Goal: Task Accomplishment & Management: Complete application form

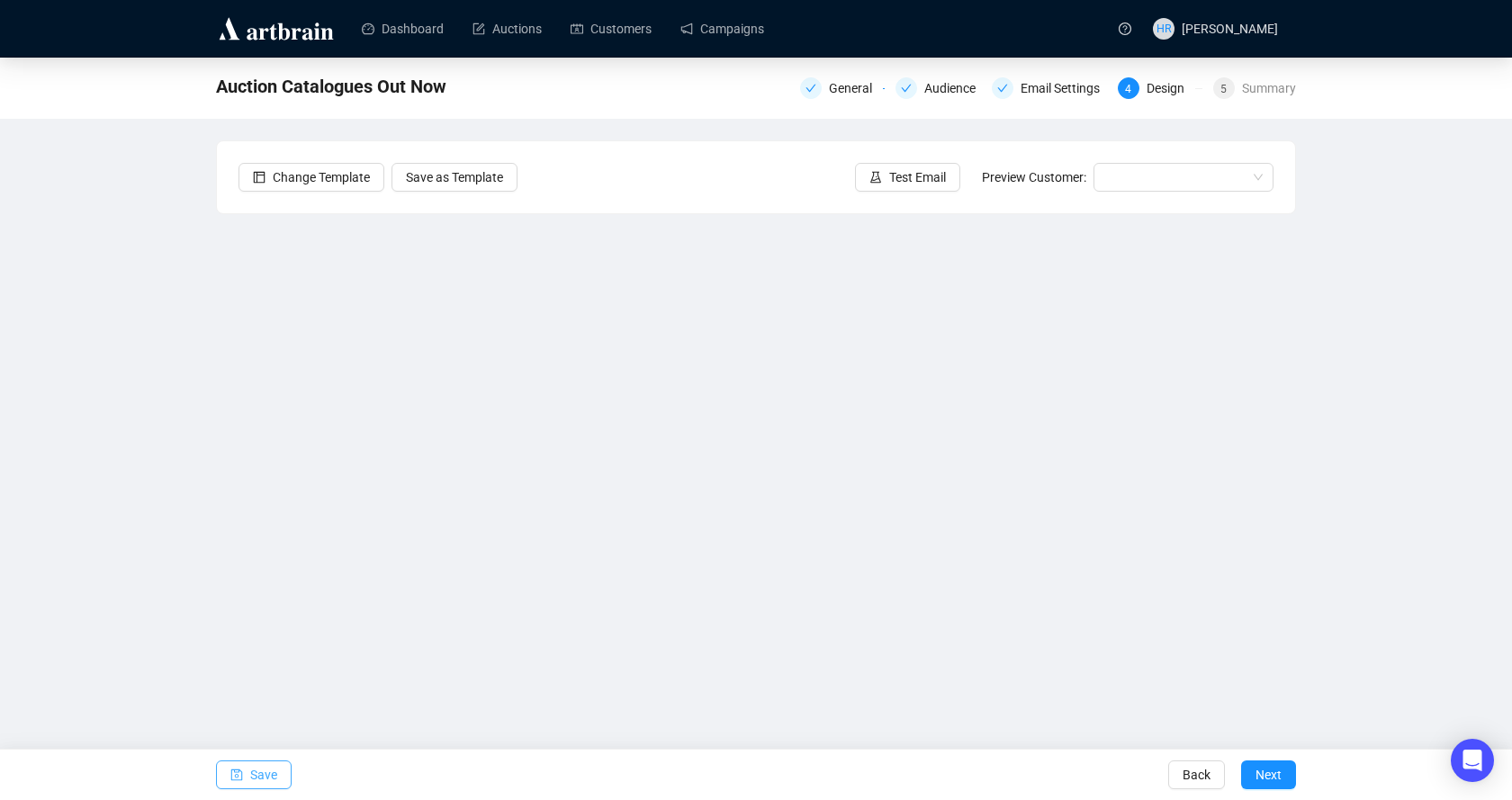
click at [232, 781] on span "button" at bounding box center [236, 775] width 13 height 51
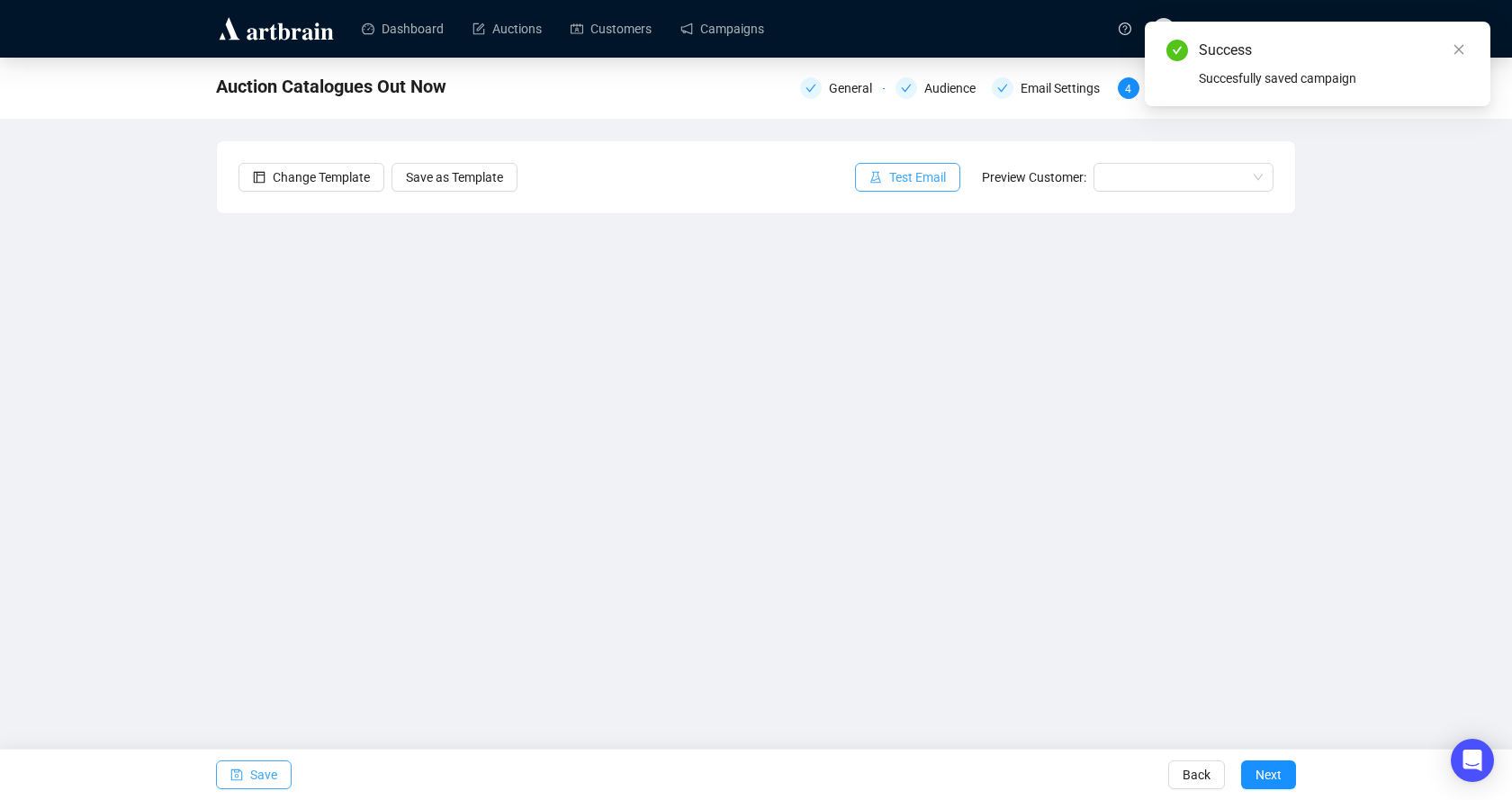
click at [877, 179] on icon "experiment" at bounding box center [876, 178] width 13 height 13
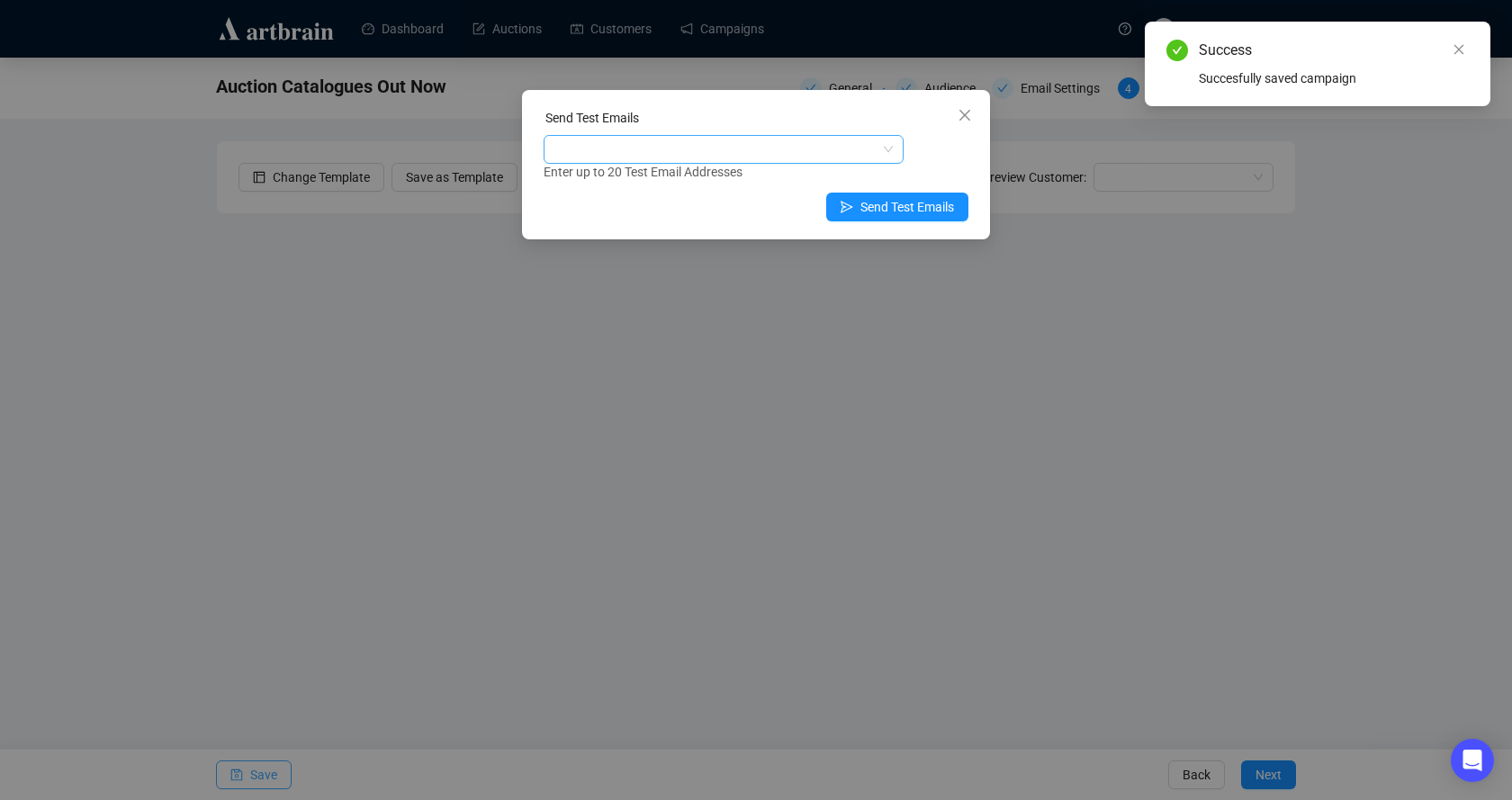
click at [837, 159] on div at bounding box center [715, 150] width 334 height 25
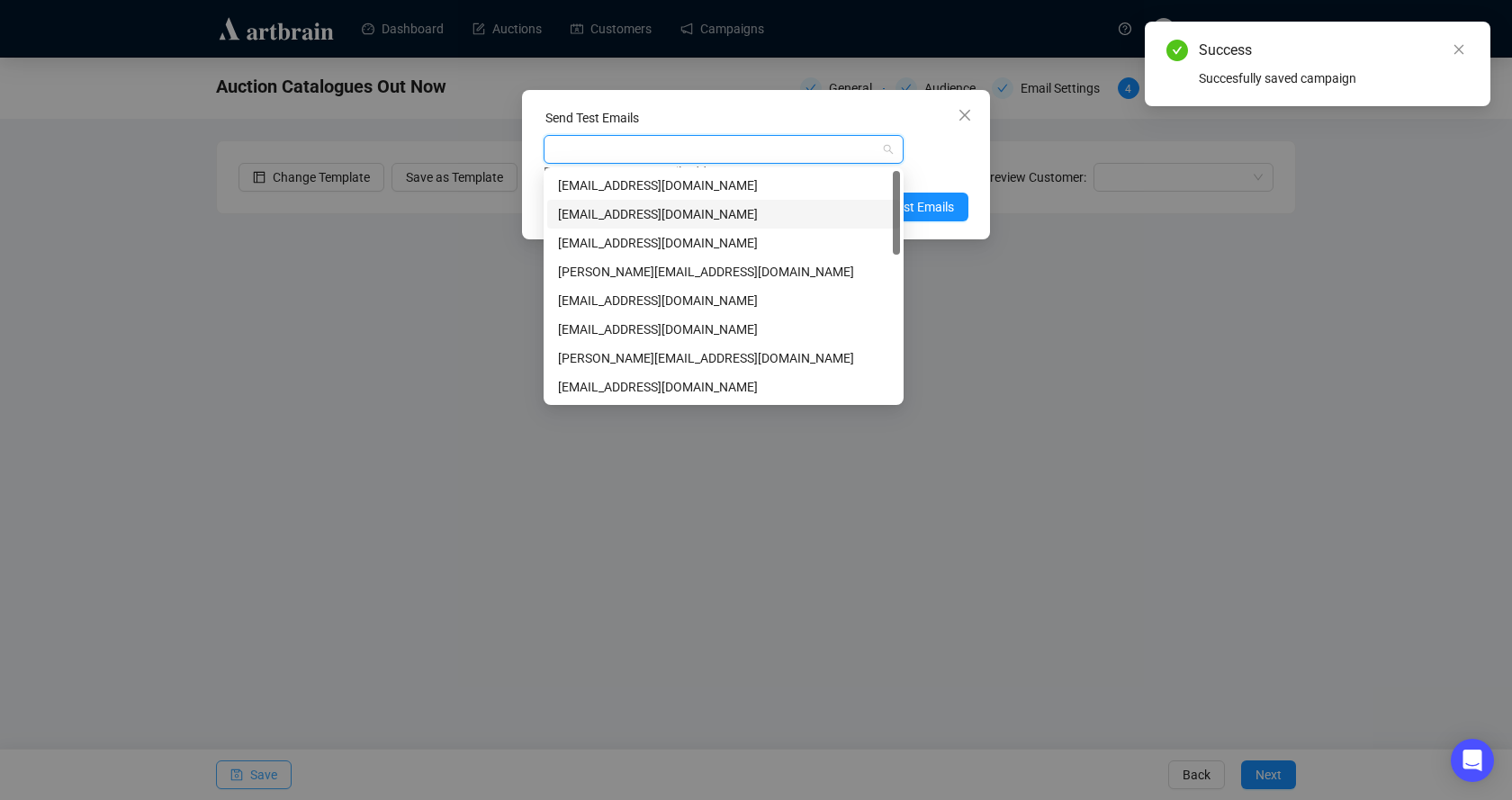
click at [607, 214] on div "[EMAIL_ADDRESS][DOMAIN_NAME]" at bounding box center [723, 214] width 331 height 20
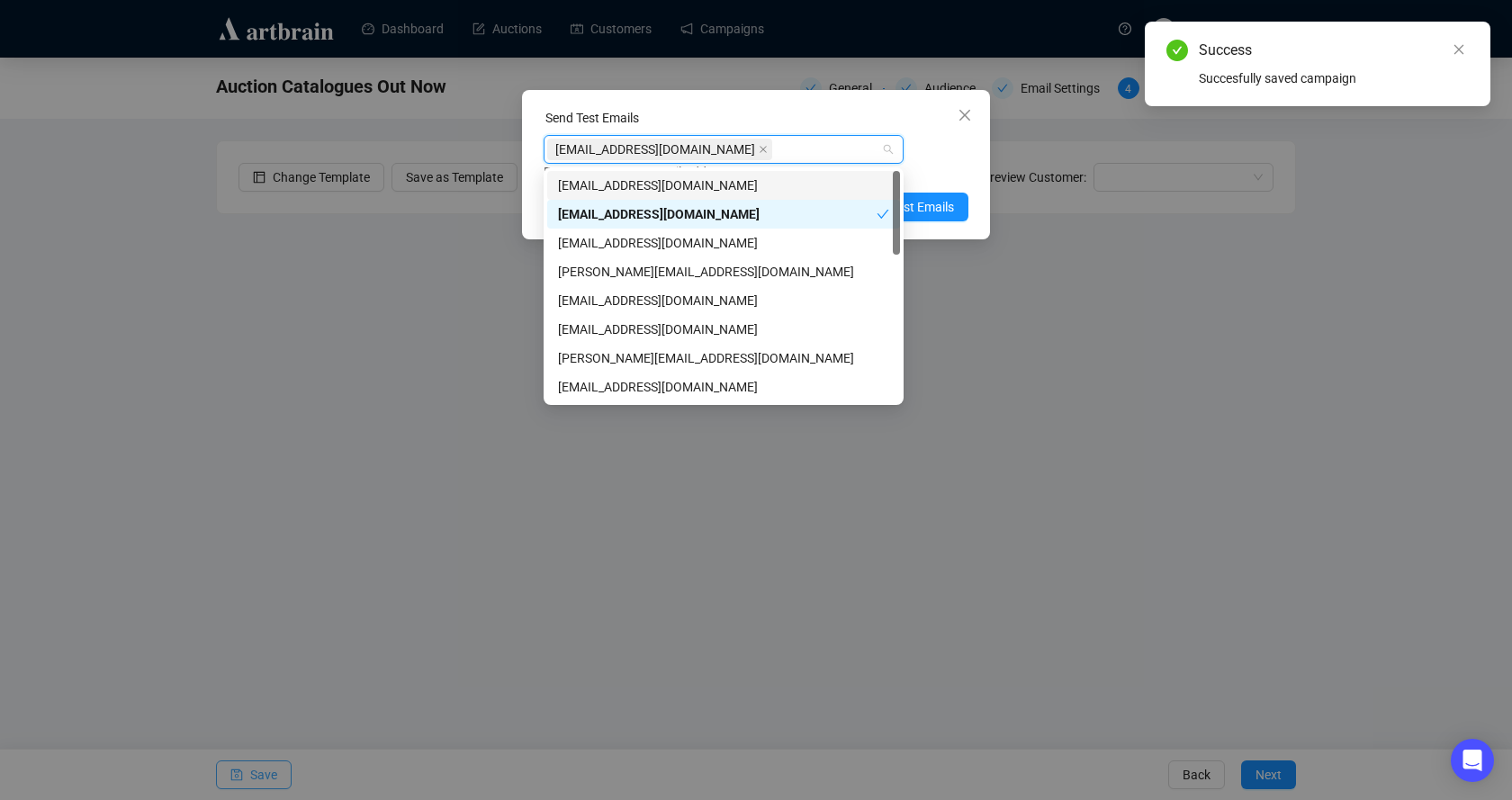
click at [943, 152] on div "[EMAIL_ADDRESS][DOMAIN_NAME] Enter up to 20 Test Email Addresses" at bounding box center [756, 159] width 425 height 47
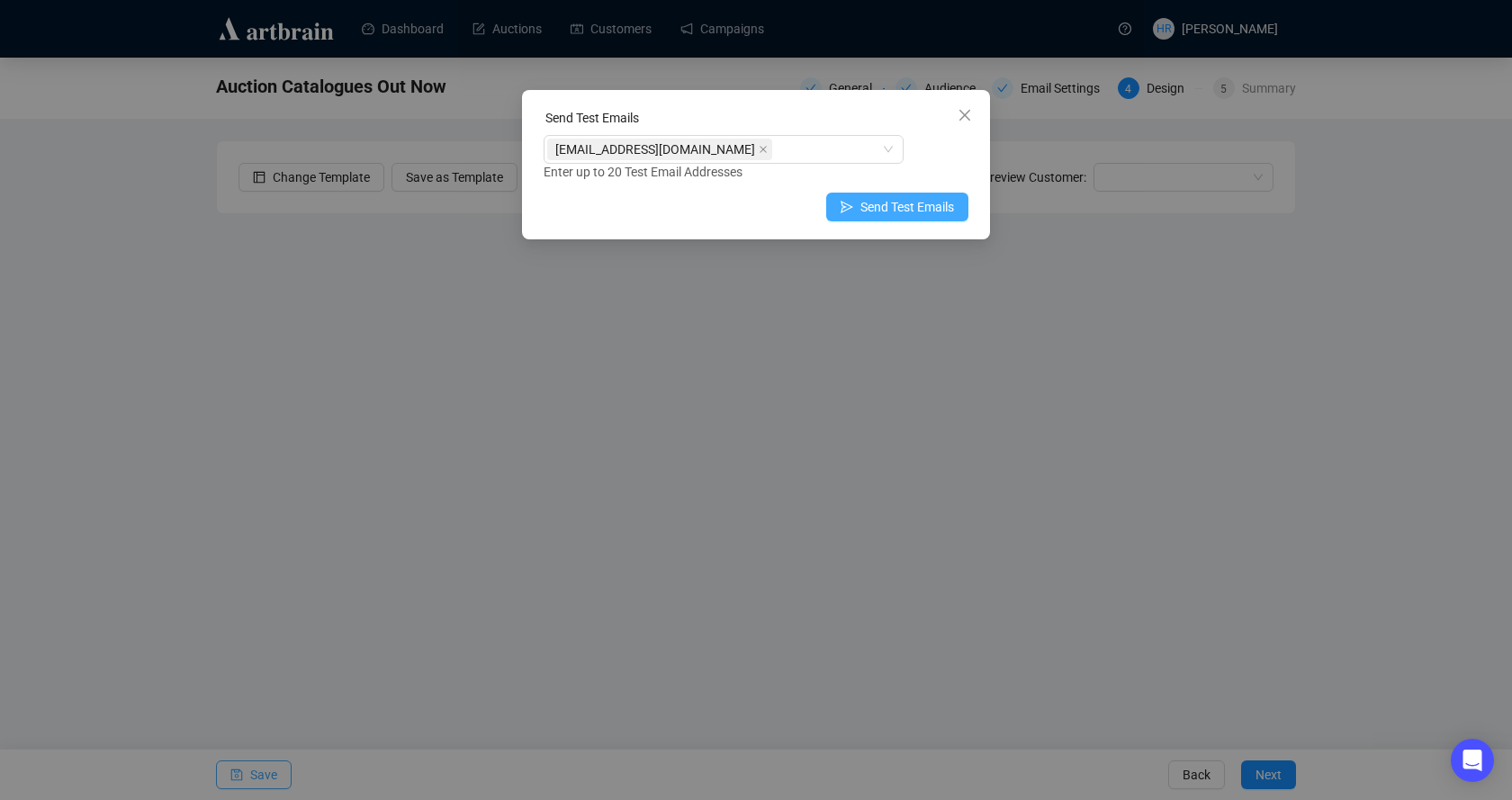
click at [911, 204] on span "Send Test Emails" at bounding box center [908, 207] width 94 height 20
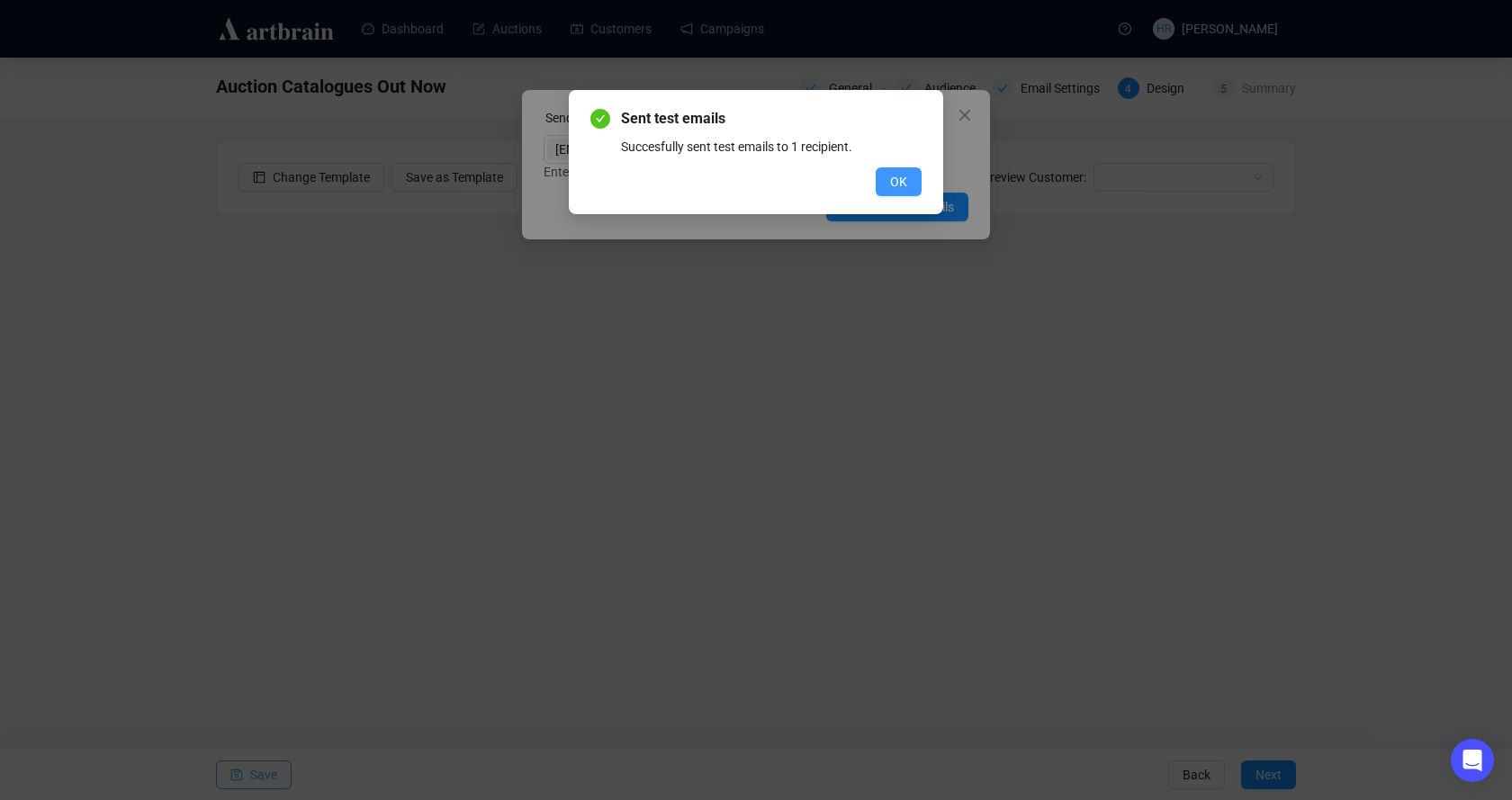
click at [899, 177] on span "OK" at bounding box center [899, 182] width 17 height 20
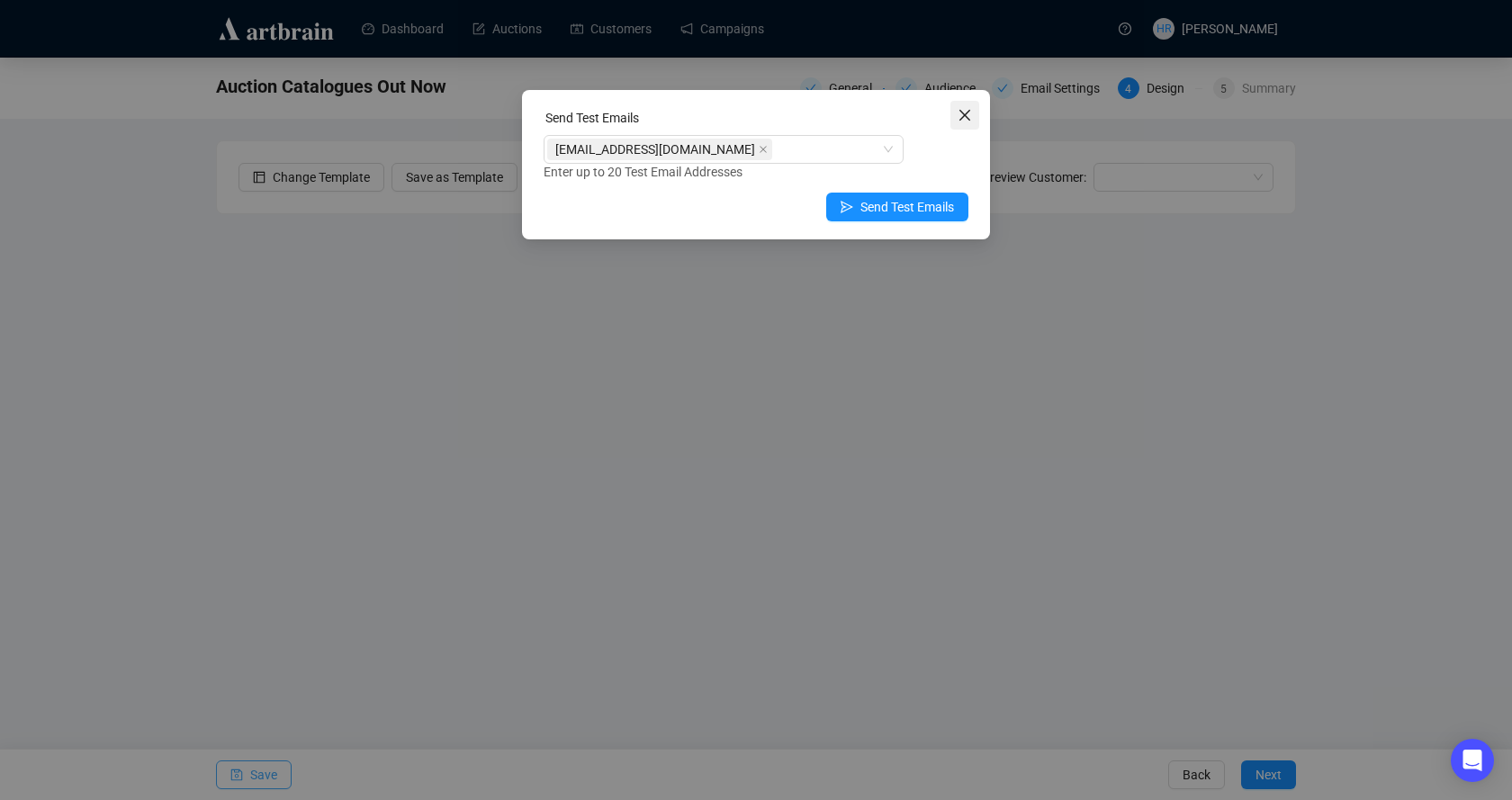
click at [963, 112] on icon "close" at bounding box center [964, 115] width 14 height 14
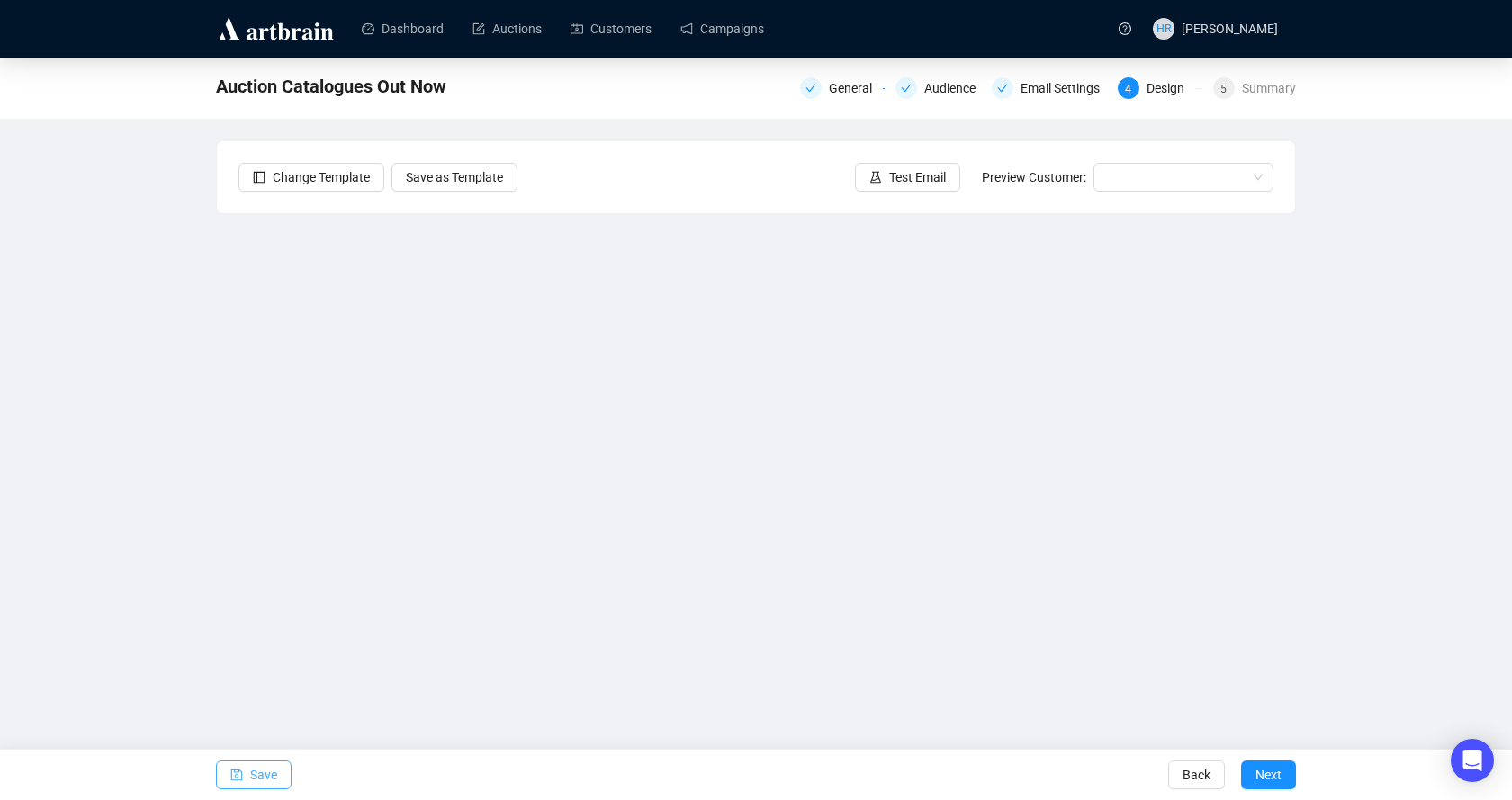
click at [258, 780] on span "Save" at bounding box center [263, 775] width 27 height 51
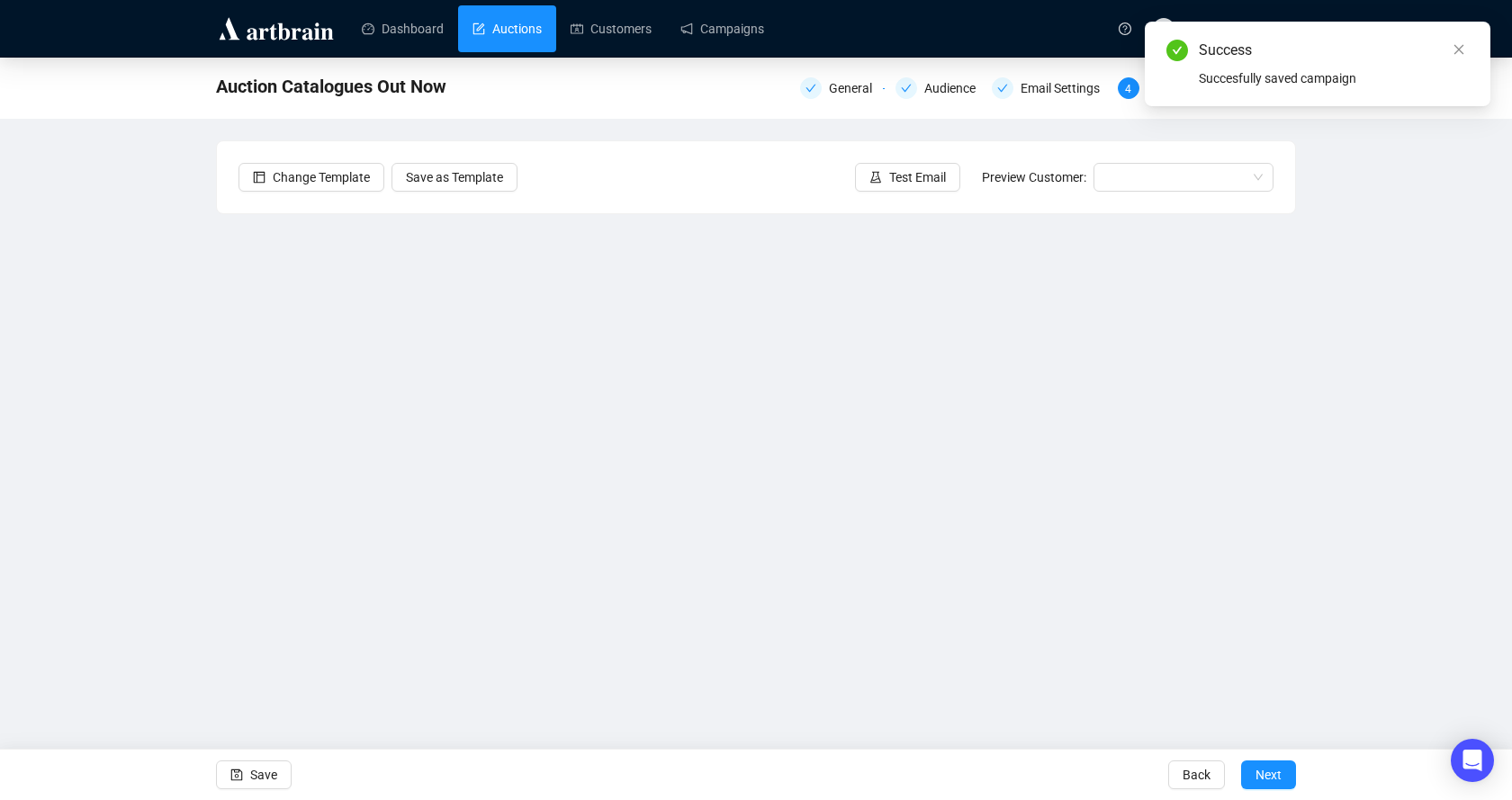
click at [495, 40] on link "Auctions" at bounding box center [507, 29] width 69 height 47
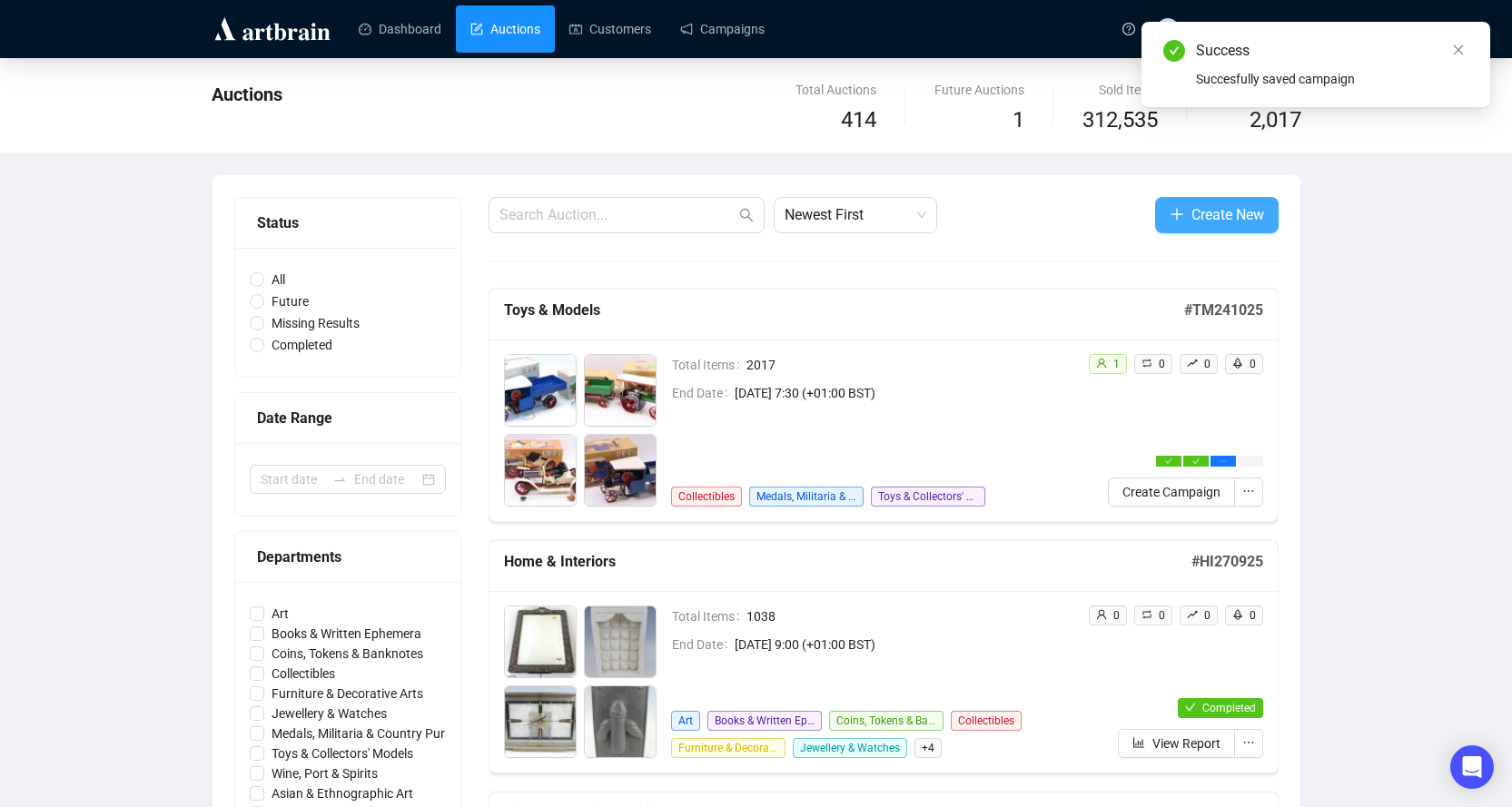
click at [1185, 207] on button "Create New" at bounding box center [1217, 215] width 124 height 36
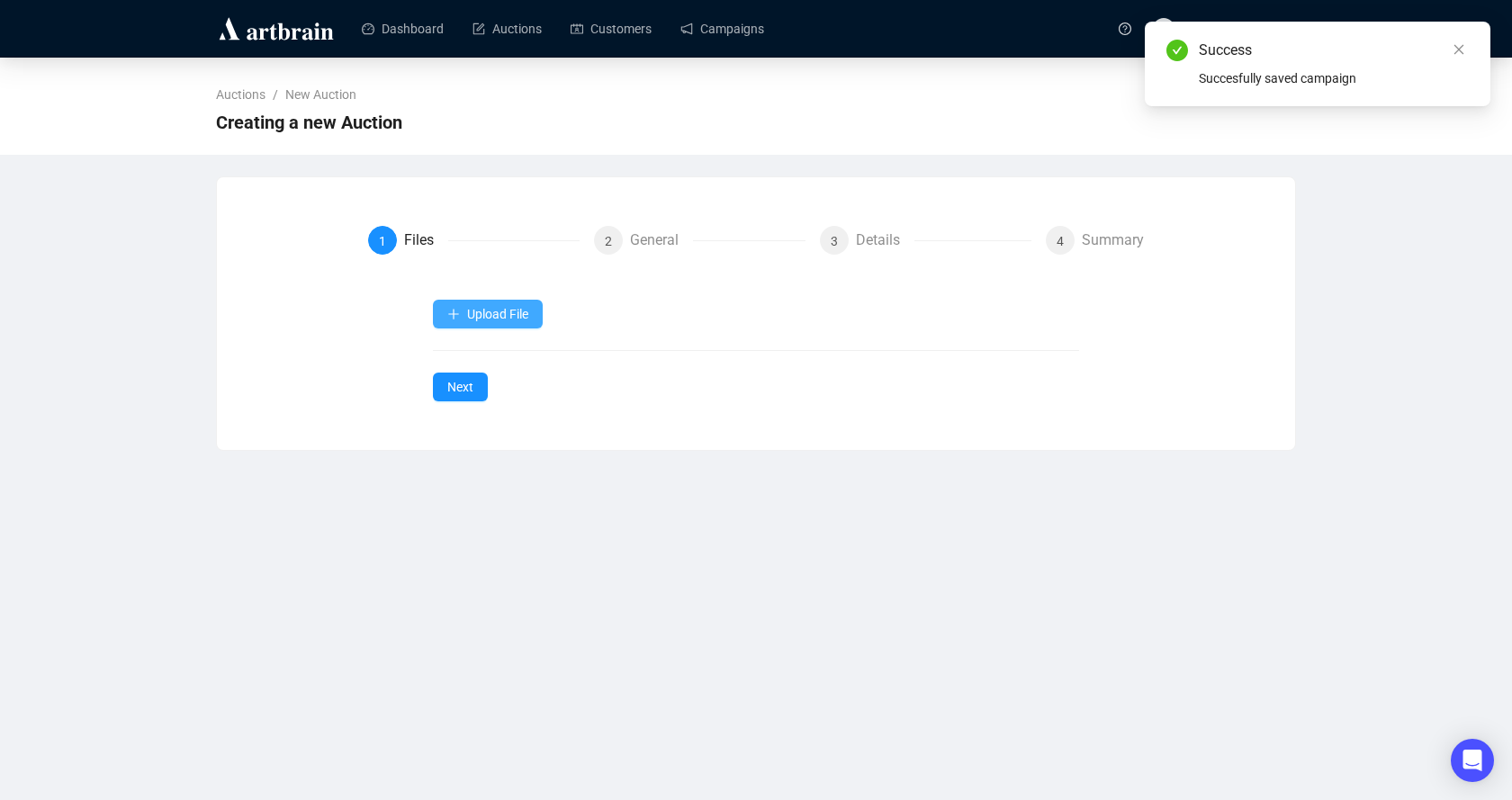
click at [456, 320] on icon "plus" at bounding box center [454, 314] width 13 height 13
click at [463, 358] on span "Auction Items" at bounding box center [489, 357] width 83 height 20
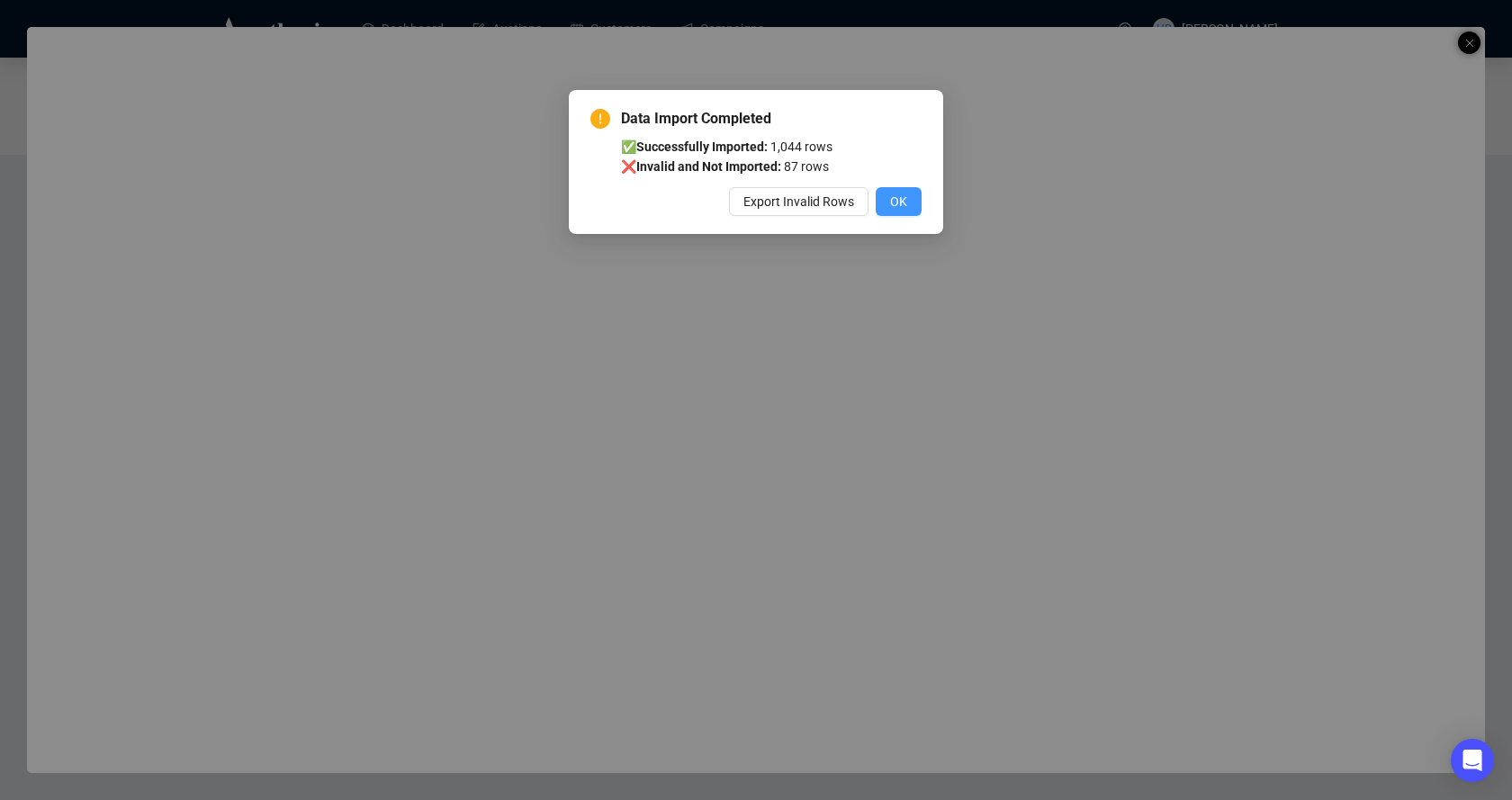
click at [887, 193] on button "OK" at bounding box center [899, 201] width 46 height 29
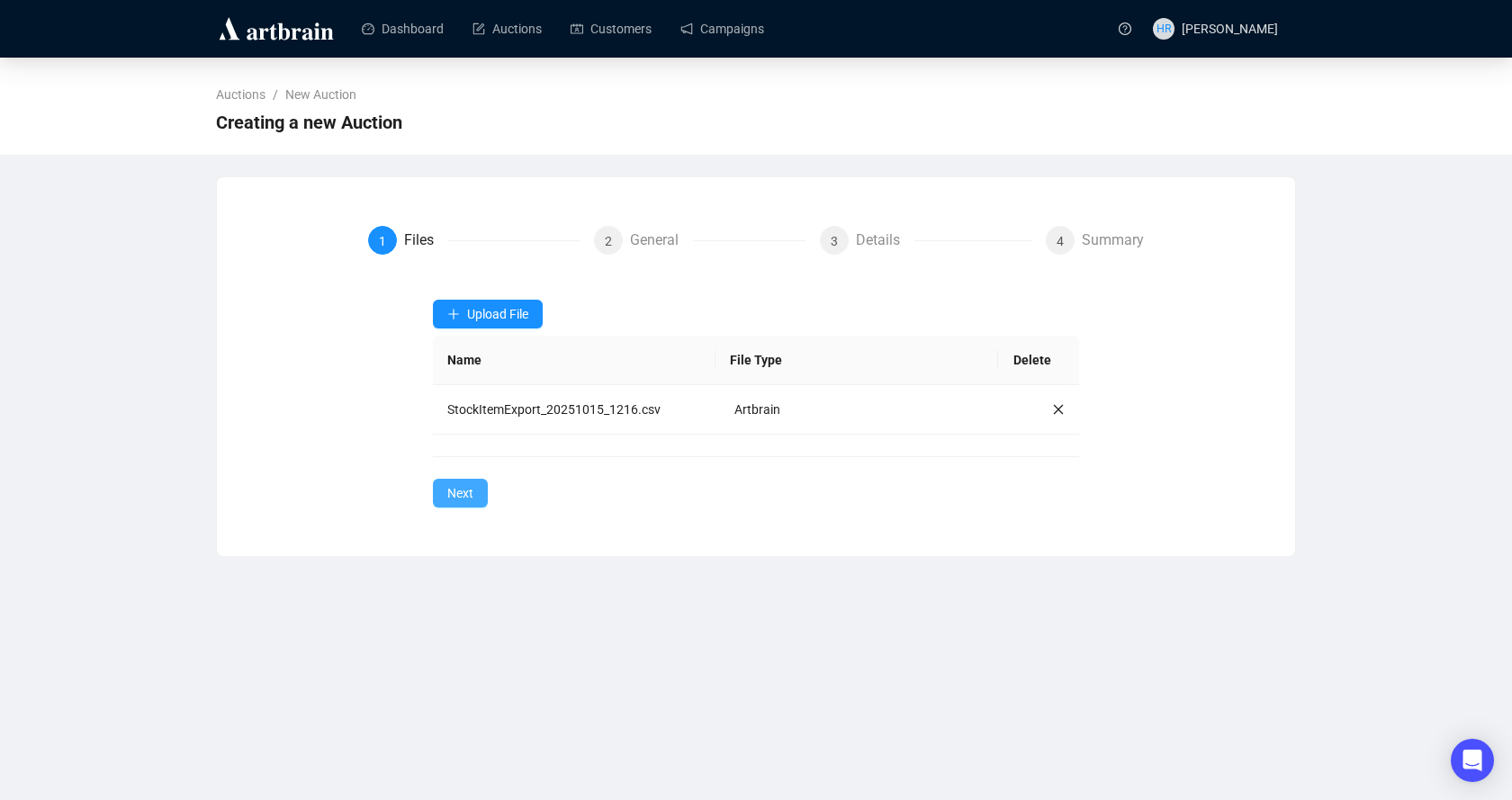
click at [446, 490] on button "Next" at bounding box center [460, 493] width 55 height 29
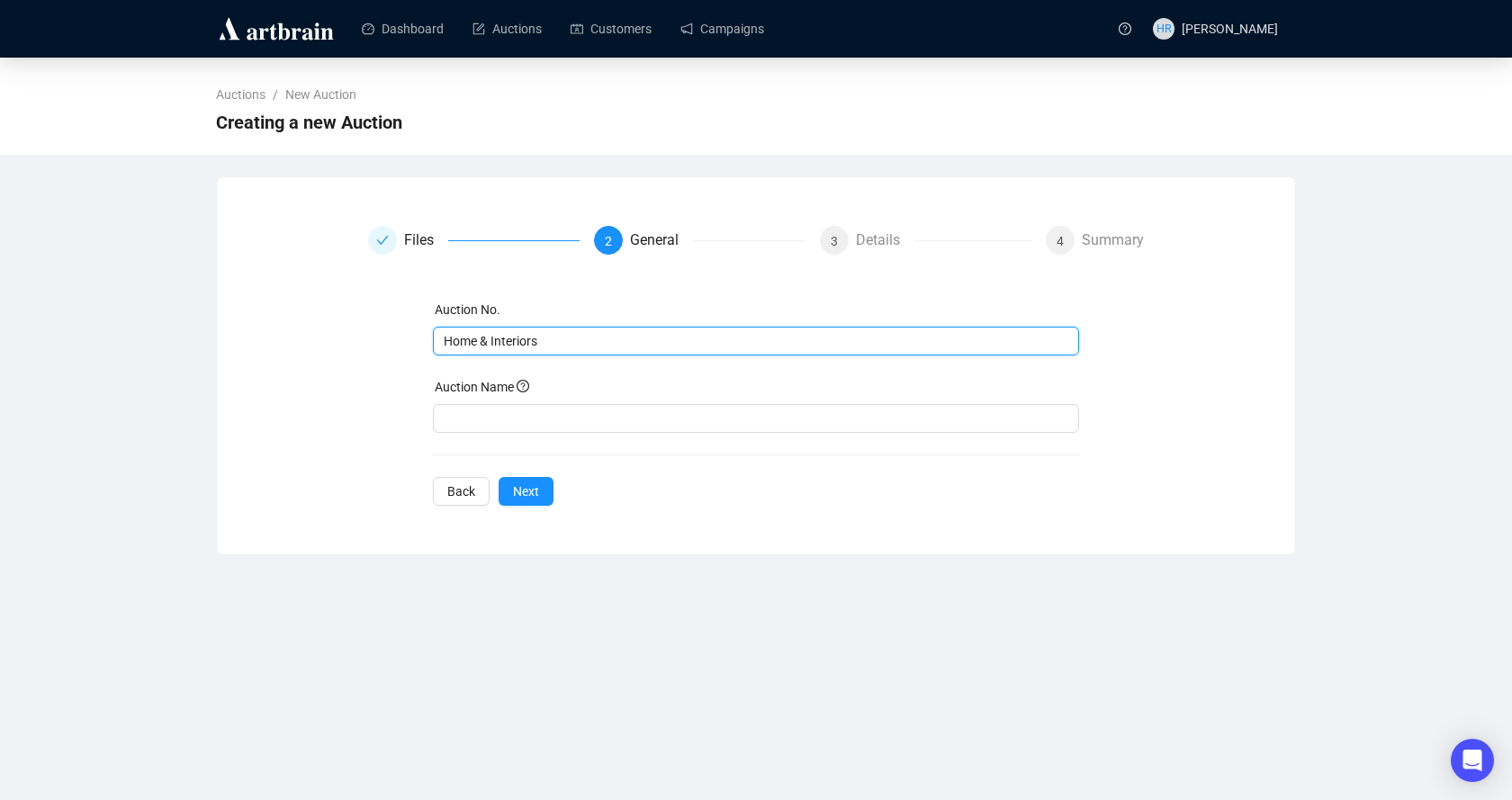
drag, startPoint x: 555, startPoint y: 344, endPoint x: 243, endPoint y: 338, distance: 312.1
click at [245, 338] on div "Files 2 General 3 Details 4 Summary Auction No. Home & Interiors Auction Name B…" at bounding box center [755, 365] width 1035 height 280
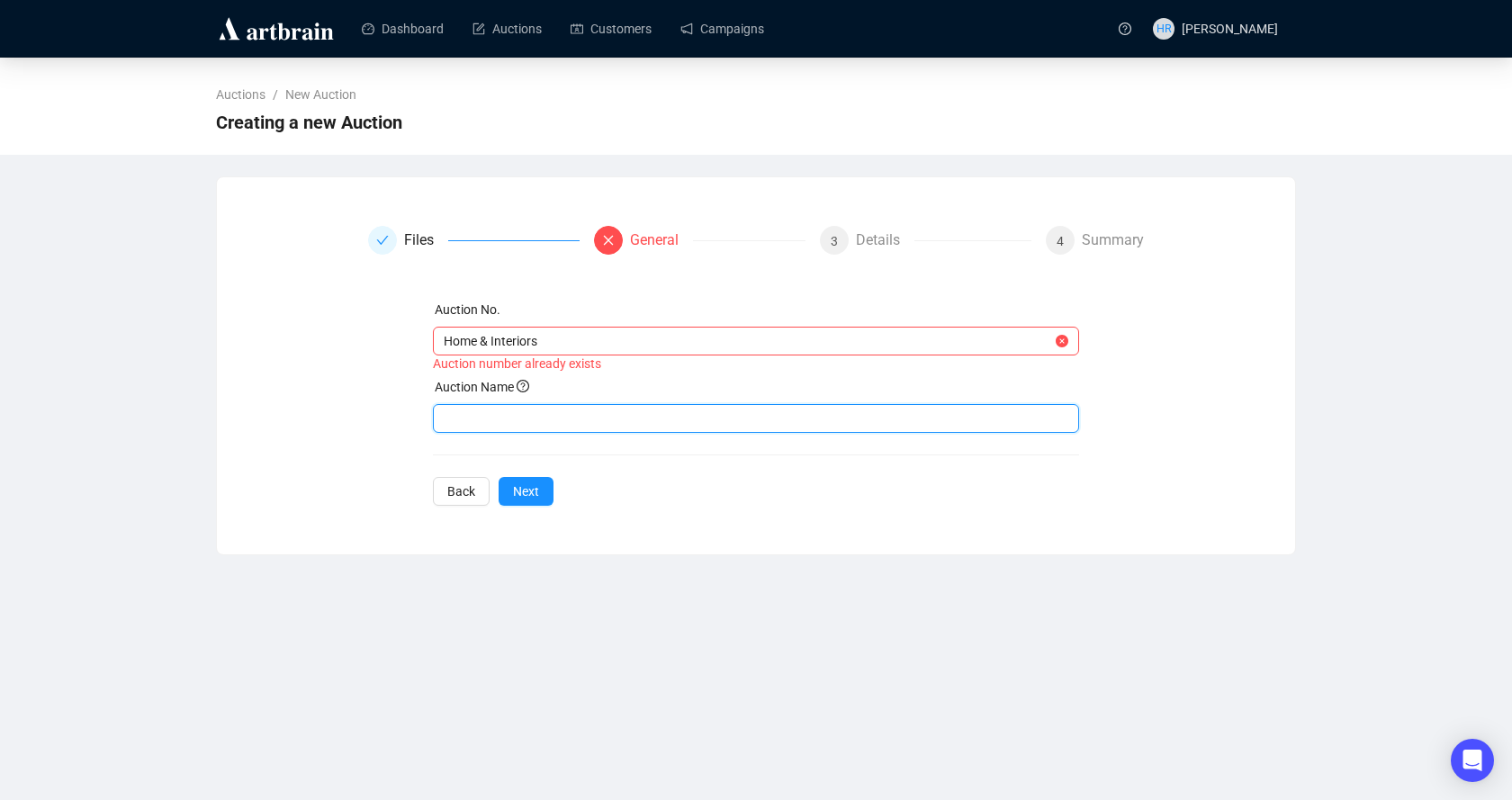
click at [538, 417] on input "text" at bounding box center [756, 418] width 647 height 29
paste input "Home & Interiors"
type input "Home & Interiors"
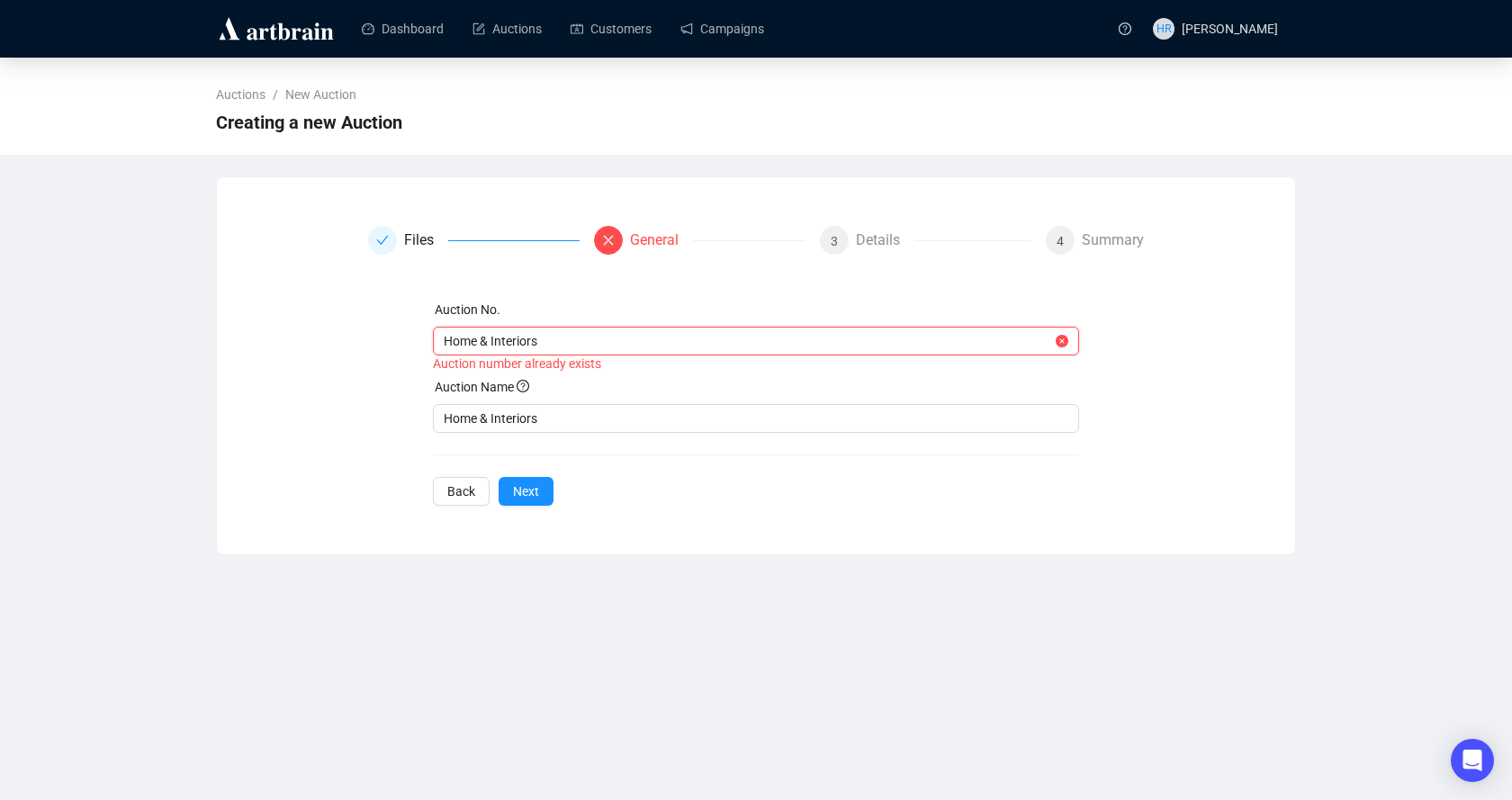
click at [534, 339] on input "Home & Interiors" at bounding box center [748, 341] width 609 height 20
drag, startPoint x: 554, startPoint y: 338, endPoint x: 440, endPoint y: 340, distance: 114.0
click at [440, 340] on span "Home & Interiors" at bounding box center [756, 341] width 647 height 29
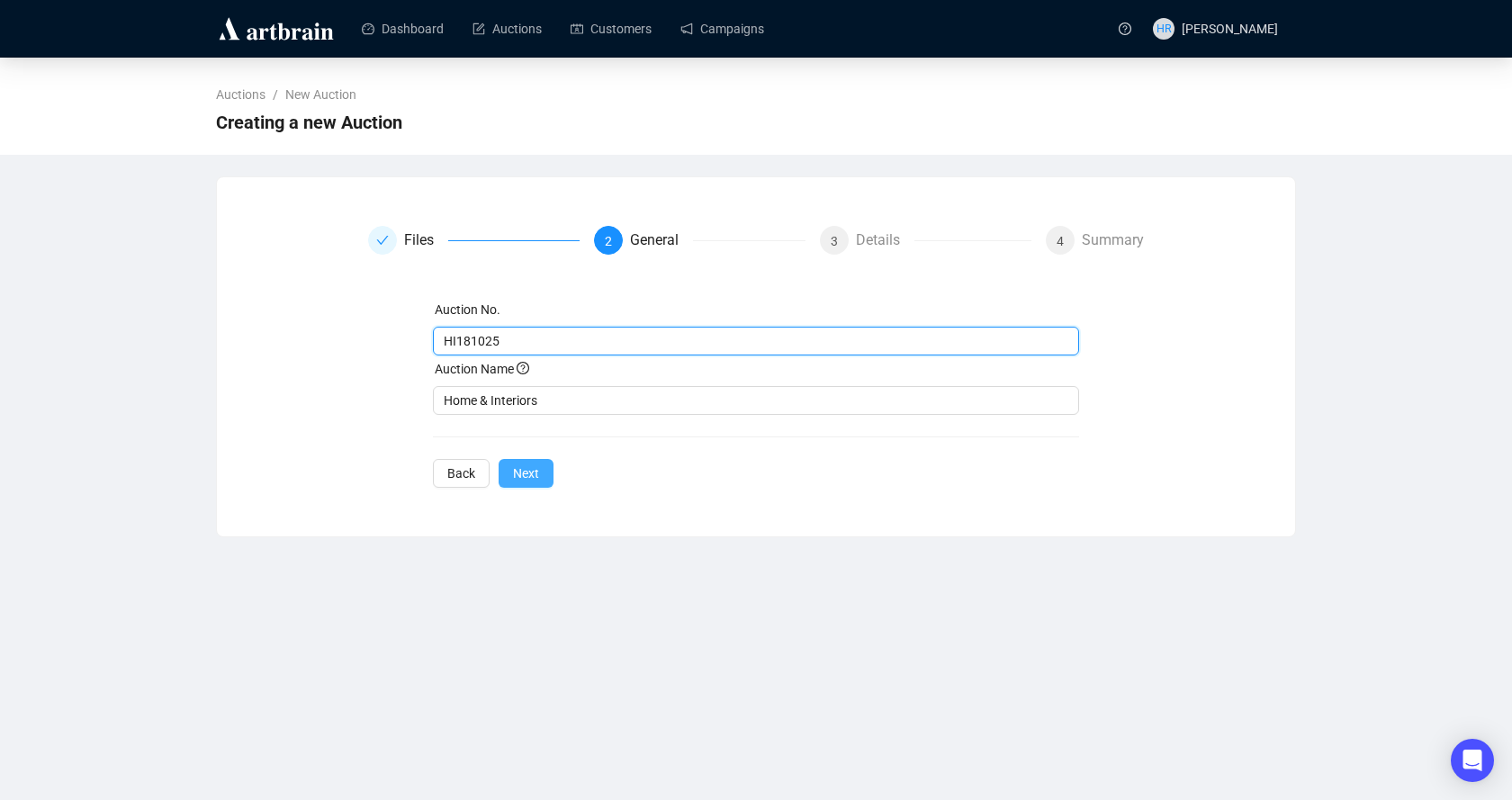
type input "HI181025"
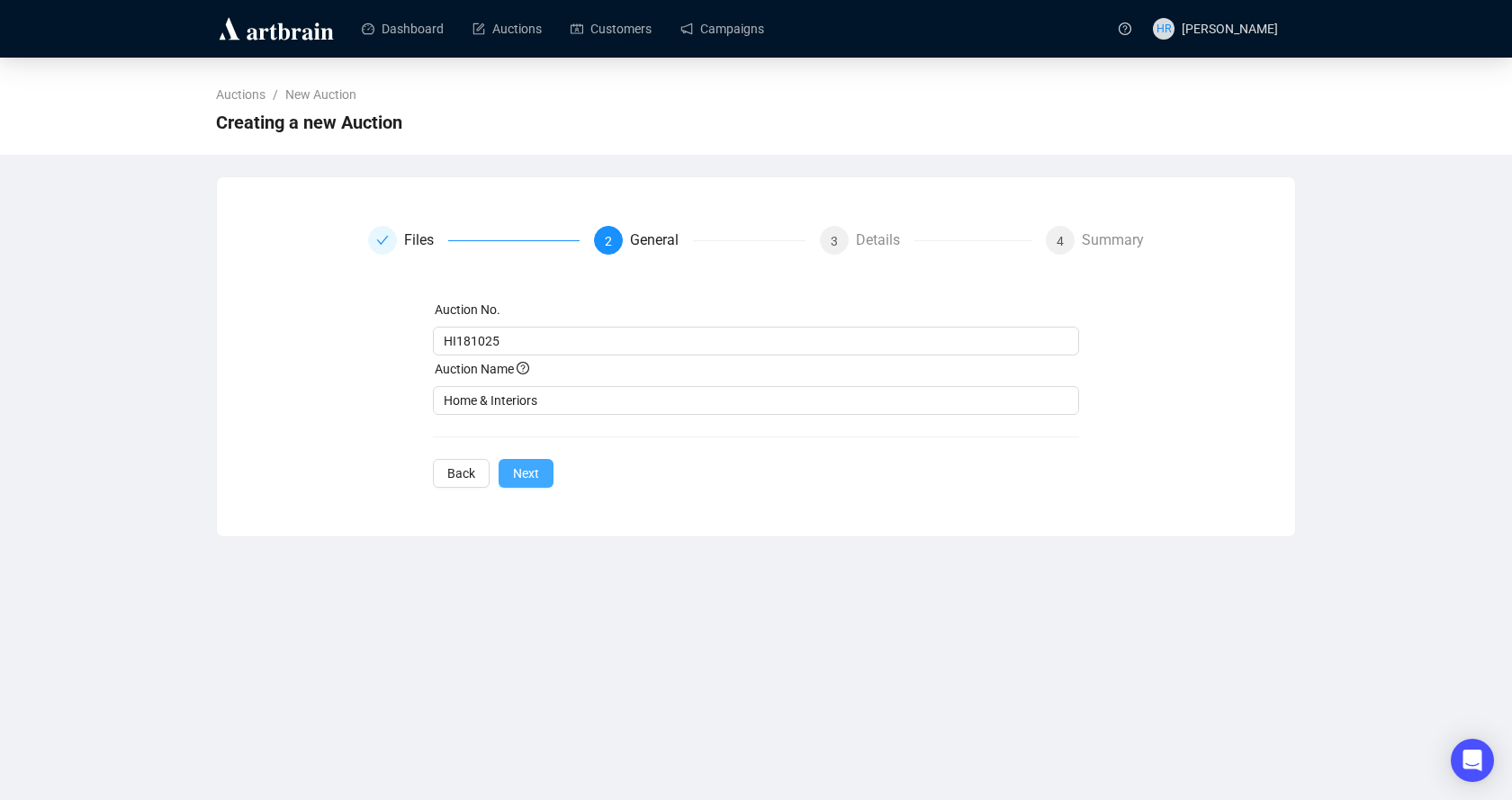
click at [536, 474] on span "Next" at bounding box center [526, 474] width 26 height 20
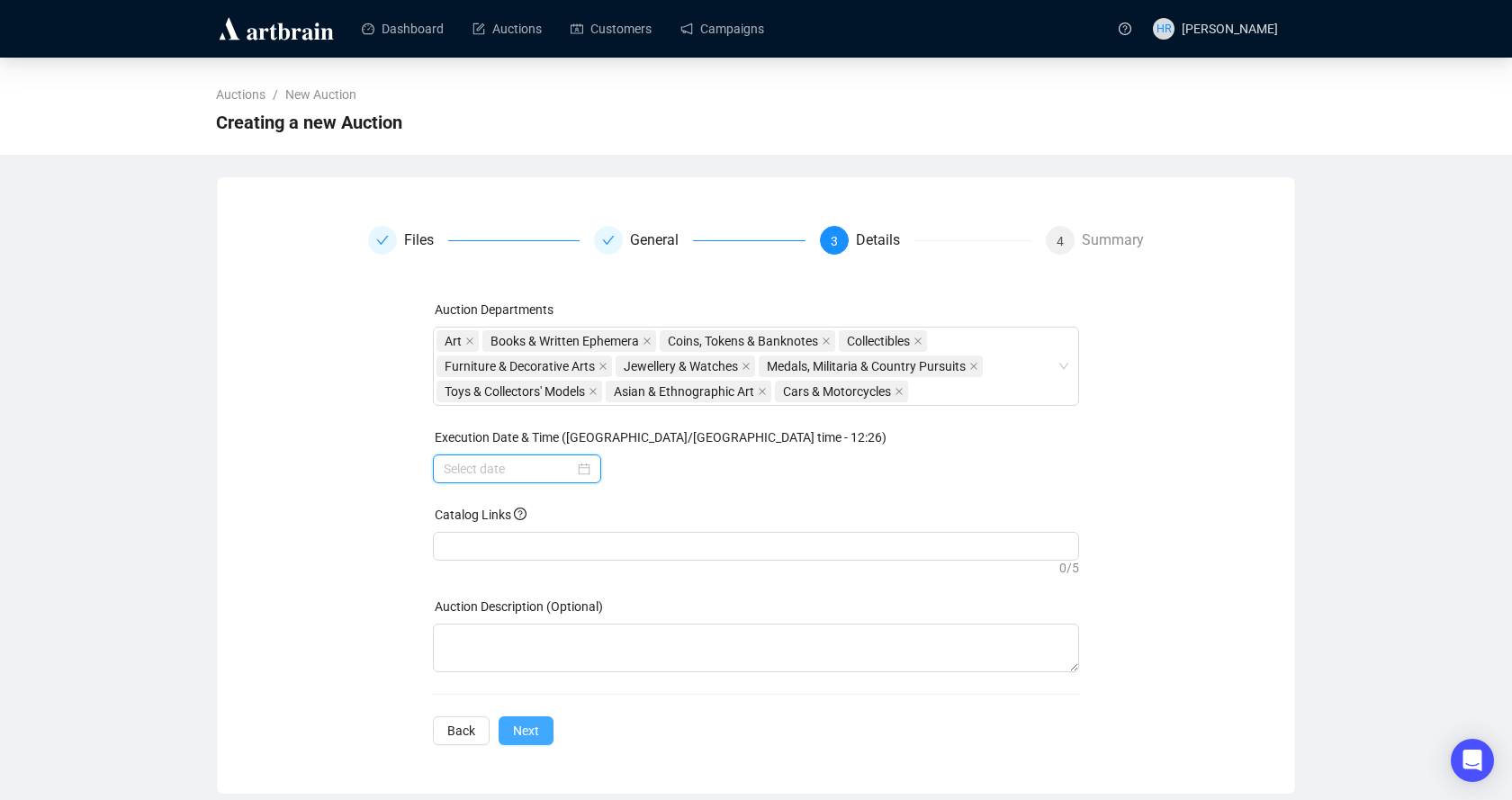
click at [536, 474] on input at bounding box center [509, 469] width 131 height 20
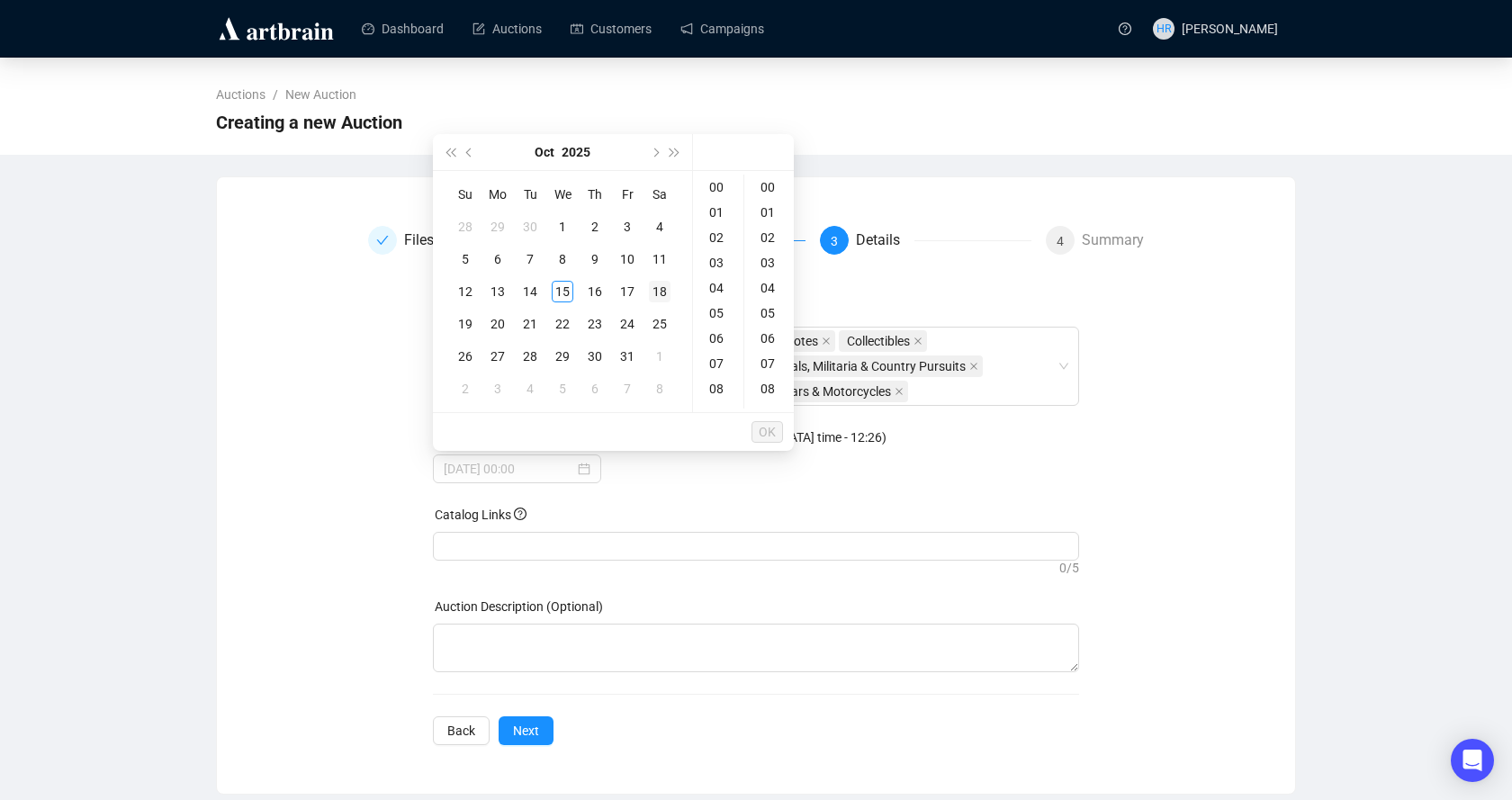
click at [659, 284] on div "18" at bounding box center [659, 291] width 22 height 22
type input "[DATE] 00:00"
click at [769, 430] on span "OK" at bounding box center [767, 432] width 17 height 34
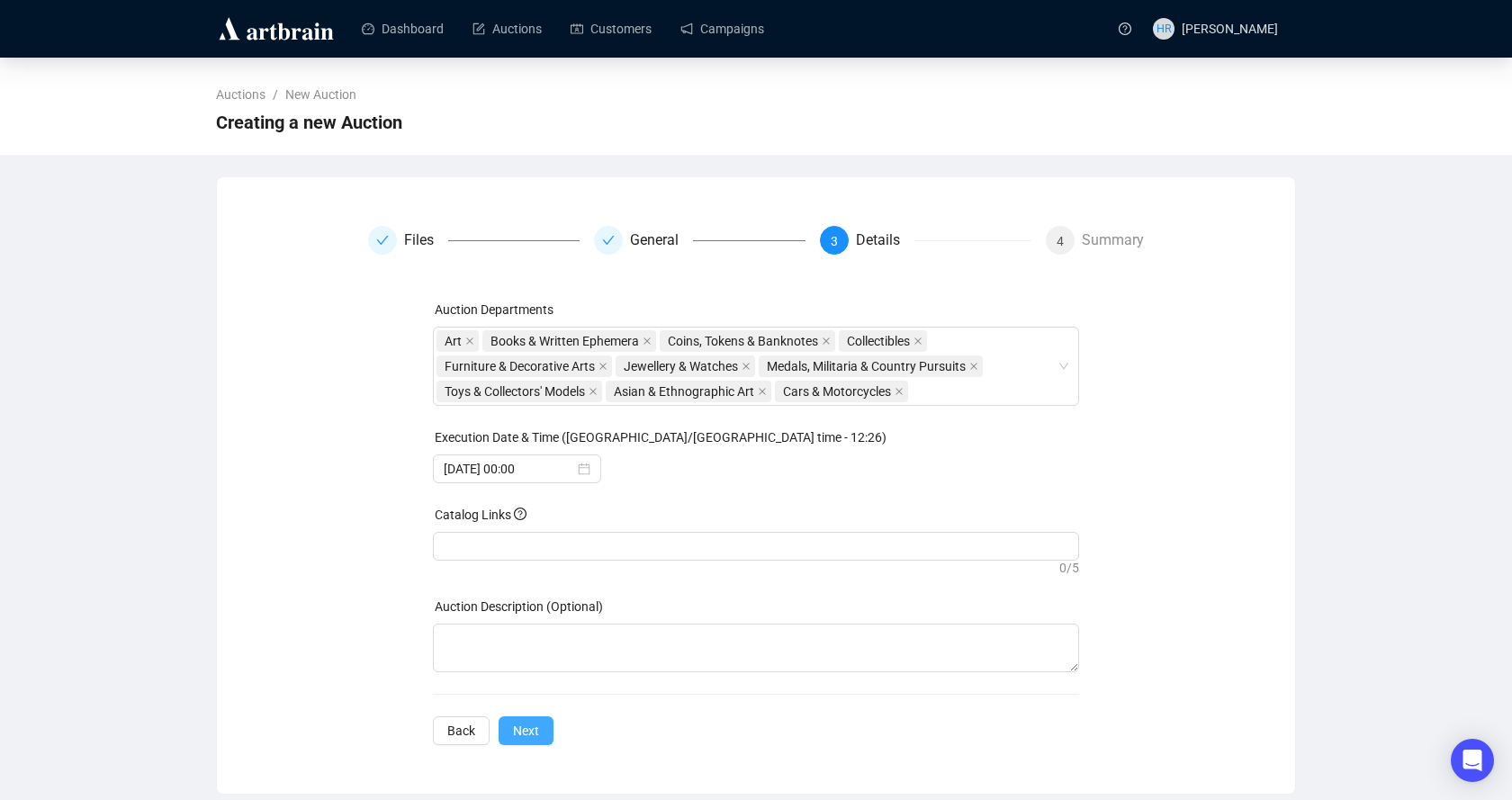
click at [531, 727] on span "Next" at bounding box center [526, 731] width 26 height 20
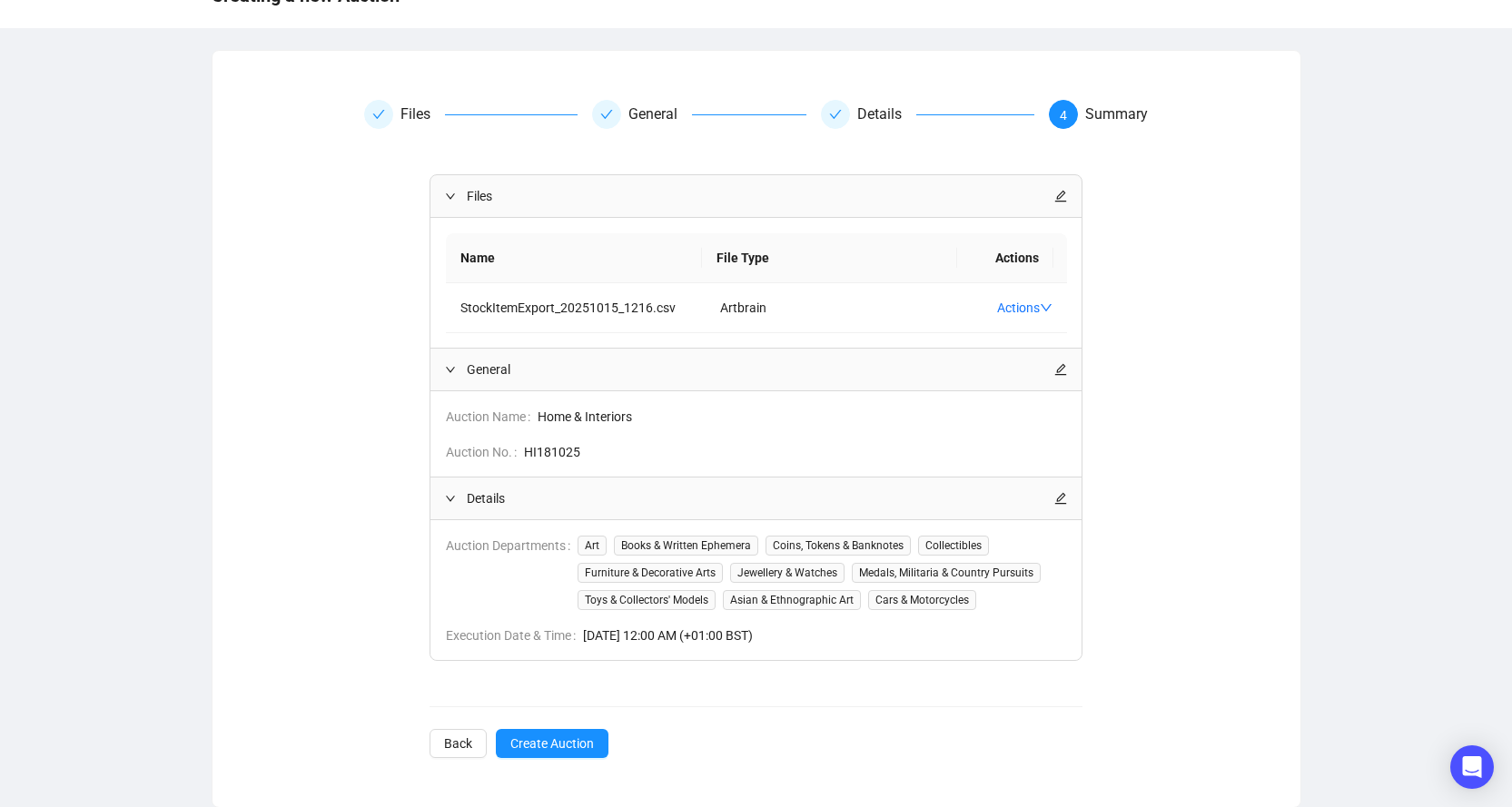
scroll to position [129, 0]
click at [512, 729] on button "Create Auction" at bounding box center [553, 742] width 113 height 29
